Goal: Task Accomplishment & Management: Use online tool/utility

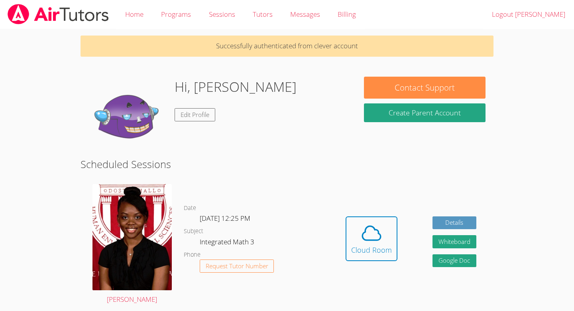
click at [181, 90] on h1 "Hi, [PERSON_NAME]" at bounding box center [236, 87] width 122 height 20
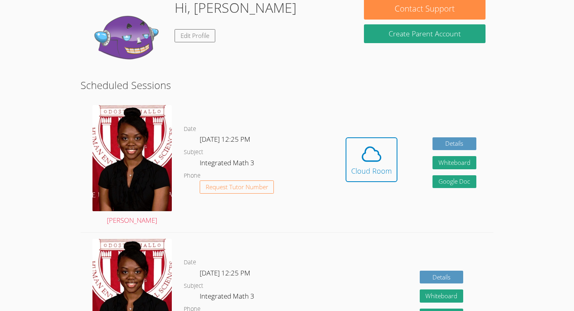
scroll to position [104, 0]
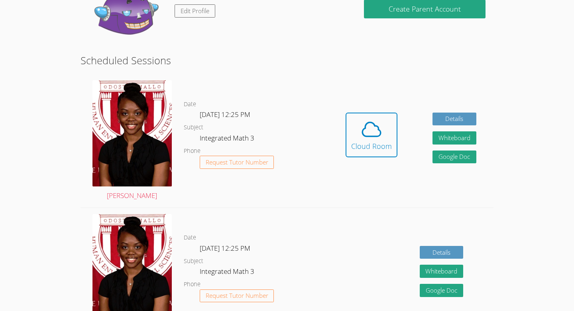
click at [268, 212] on div "Date [DATE] 12:25 PM Subject Integrated Math 3 Phone Request Tutor Number" at bounding box center [256, 274] width 145 height 133
click at [532, 61] on body "Home Programs Sessions Tutors Messages Billing Logout [PERSON_NAME] Successfull…" at bounding box center [287, 51] width 574 height 311
click at [384, 140] on span at bounding box center [371, 129] width 41 height 22
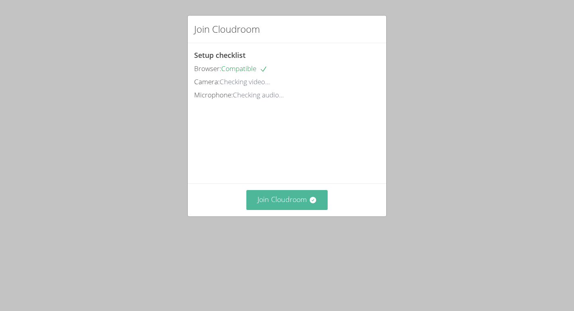
click at [281, 199] on button "Join Cloudroom" at bounding box center [287, 200] width 82 height 20
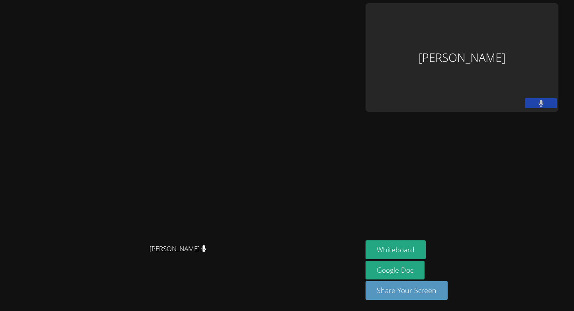
click at [359, 124] on div "[PERSON_NAME]" at bounding box center [181, 139] width 356 height 200
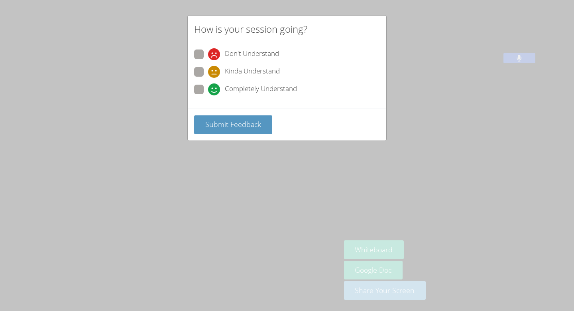
click at [208, 78] on span at bounding box center [208, 78] width 0 height 0
click at [208, 74] on input "Kinda Understand" at bounding box center [211, 70] width 7 height 7
radio input "true"
click at [239, 125] on span "Submit Feedback" at bounding box center [233, 124] width 56 height 10
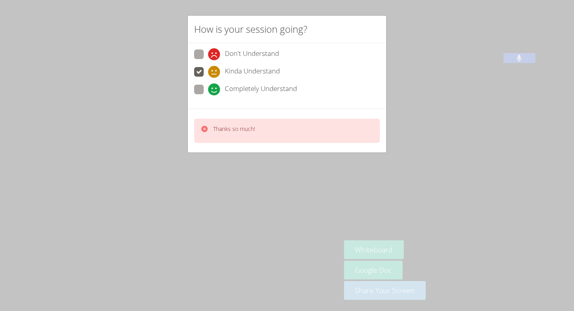
click at [288, 242] on div "How is your session going? Don't Understand Kinda Understand Completely Underst…" at bounding box center [287, 155] width 574 height 311
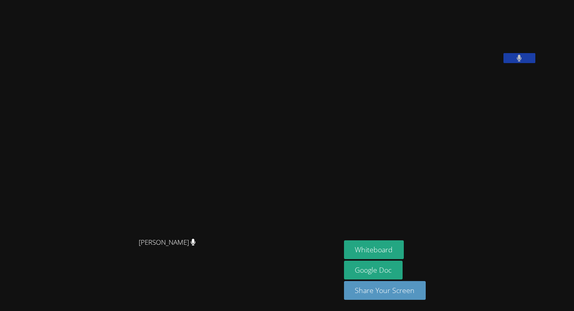
click at [230, 75] on video at bounding box center [170, 139] width 120 height 188
